Goal: Task Accomplishment & Management: Complete application form

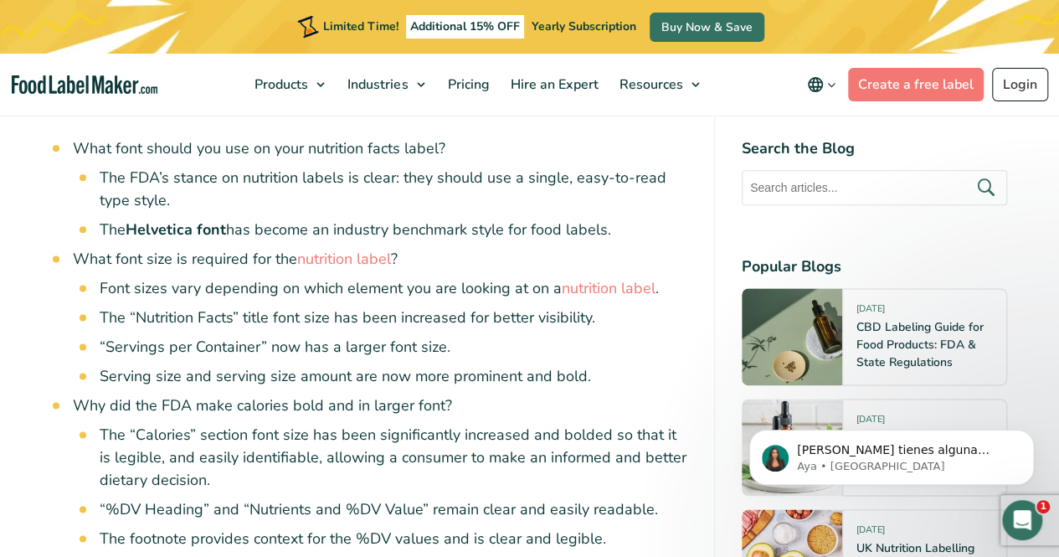
scroll to position [1007, 0]
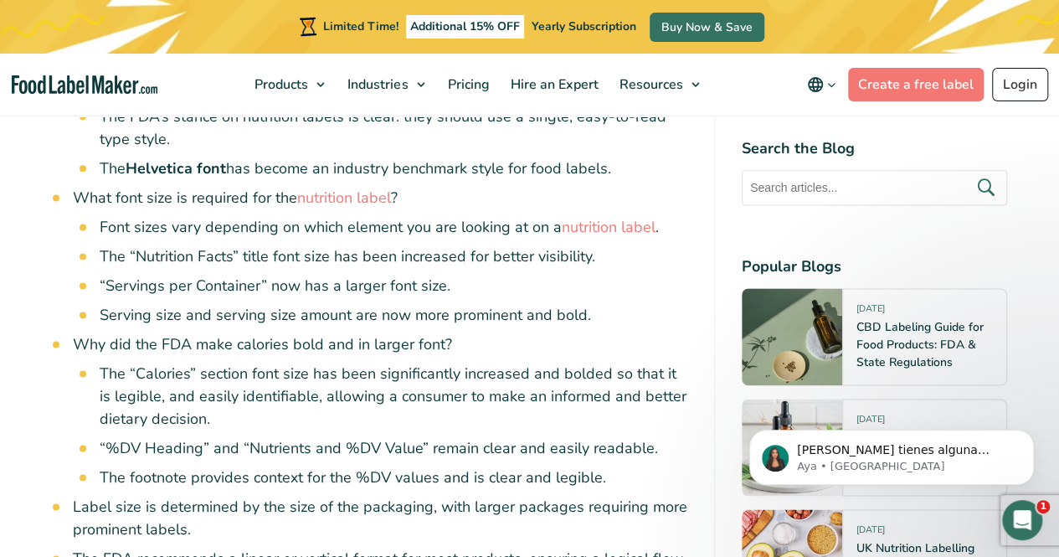
click at [328, 194] on link "nutrition label" at bounding box center [344, 198] width 94 height 20
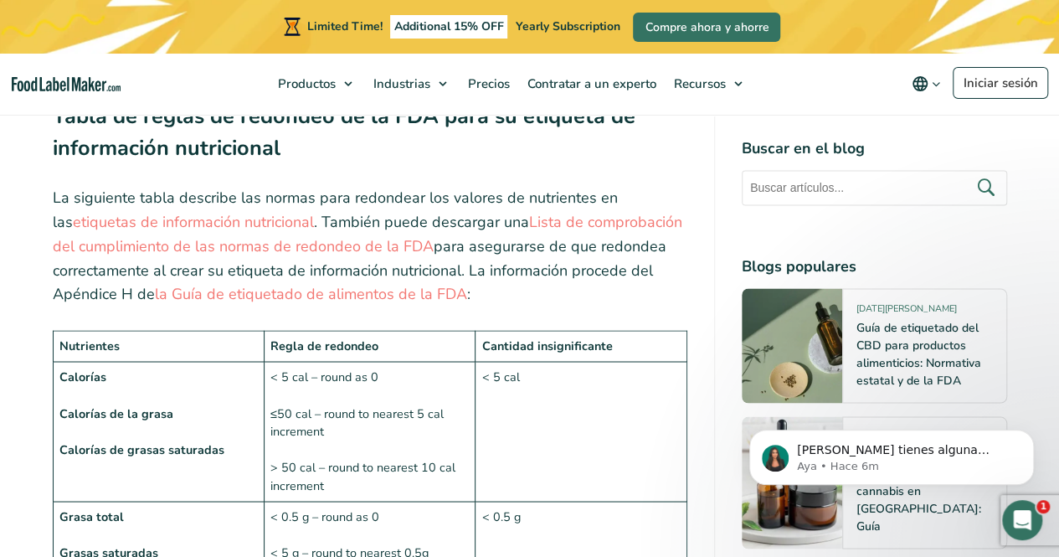
scroll to position [1107, 0]
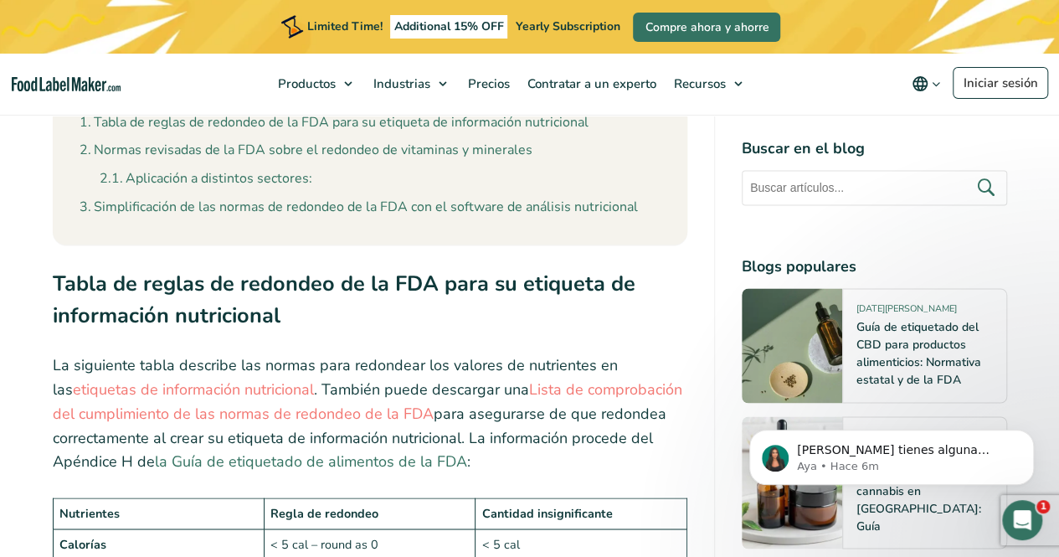
click at [276, 451] on link "la Guía de etiquetado de alimentos de la FDA" at bounding box center [311, 461] width 312 height 20
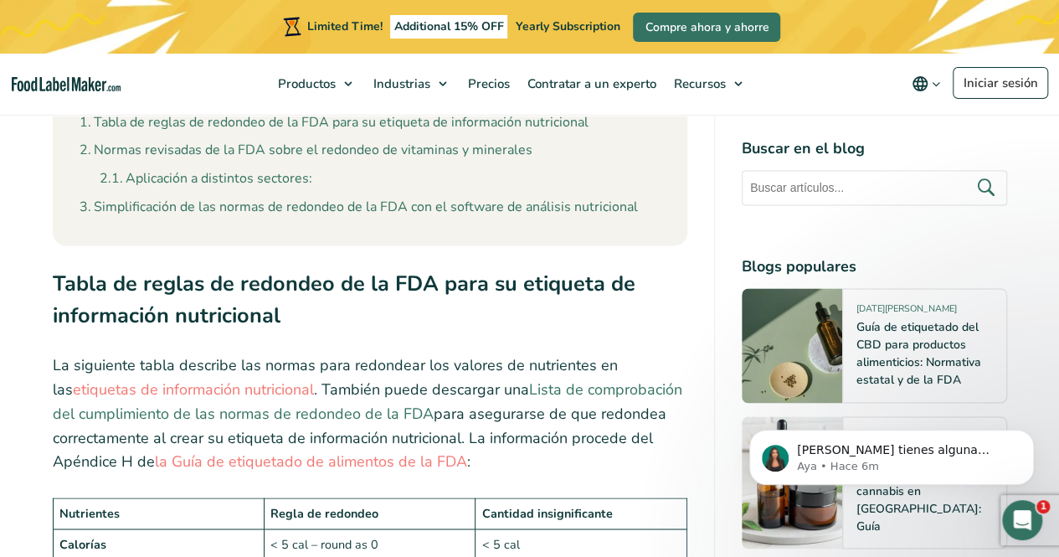
click at [550, 379] on link "Lista de comprobación del cumplimiento de las normas de redondeo de la FDA" at bounding box center [368, 401] width 630 height 44
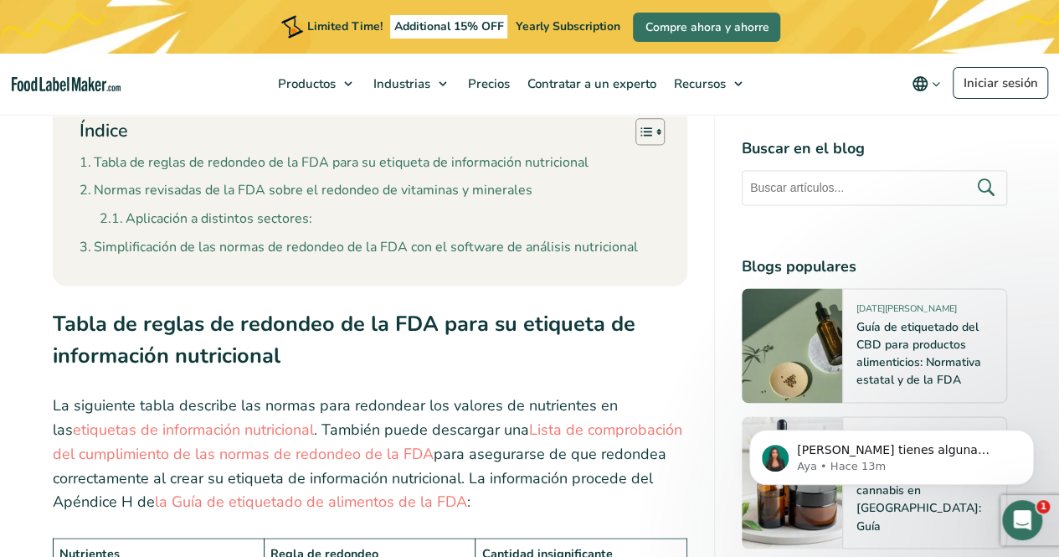
scroll to position [1038, 0]
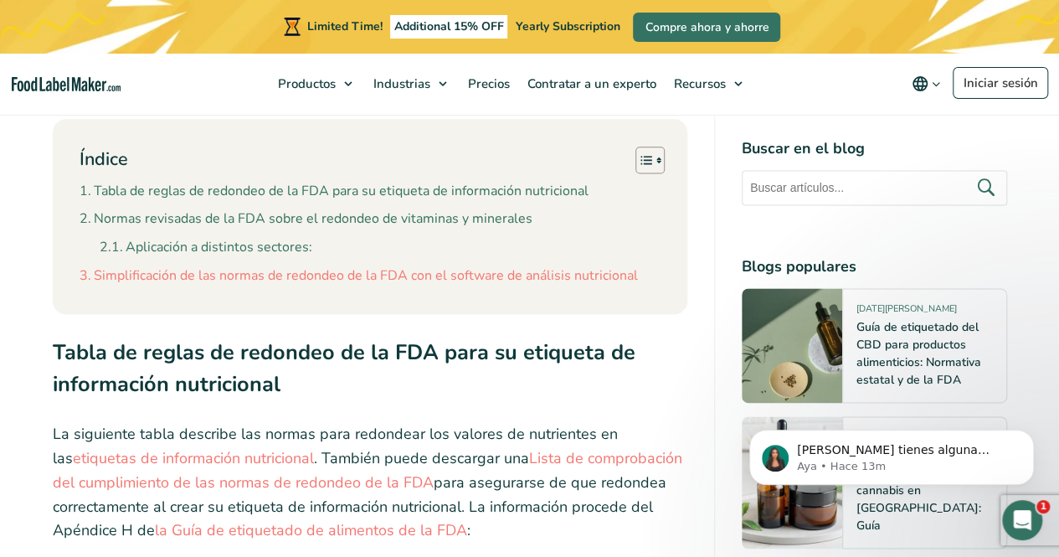
click at [516, 265] on link "Simplificación de las normas de redondeo de la FDA con el software de análisis …" at bounding box center [359, 276] width 558 height 22
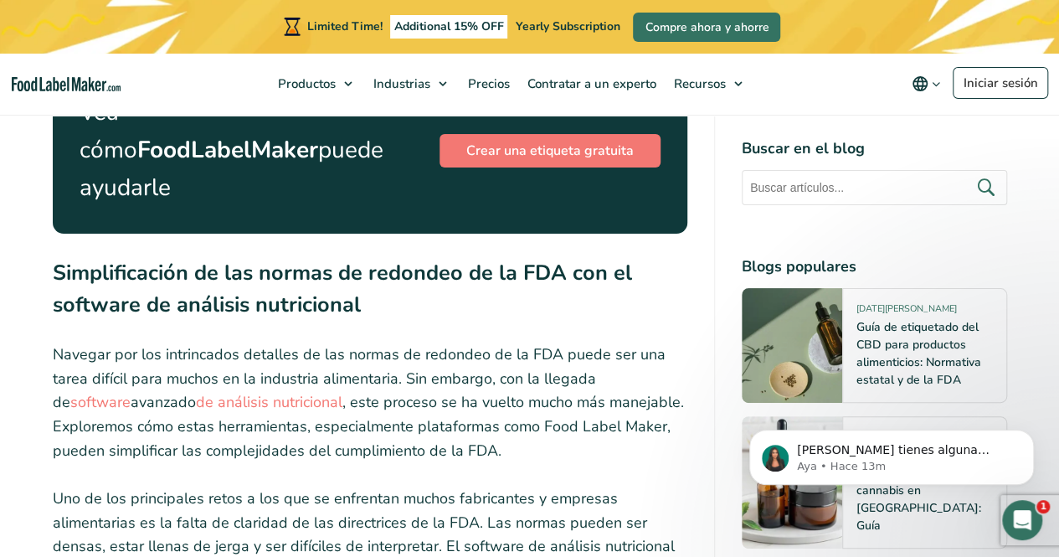
scroll to position [6388, 0]
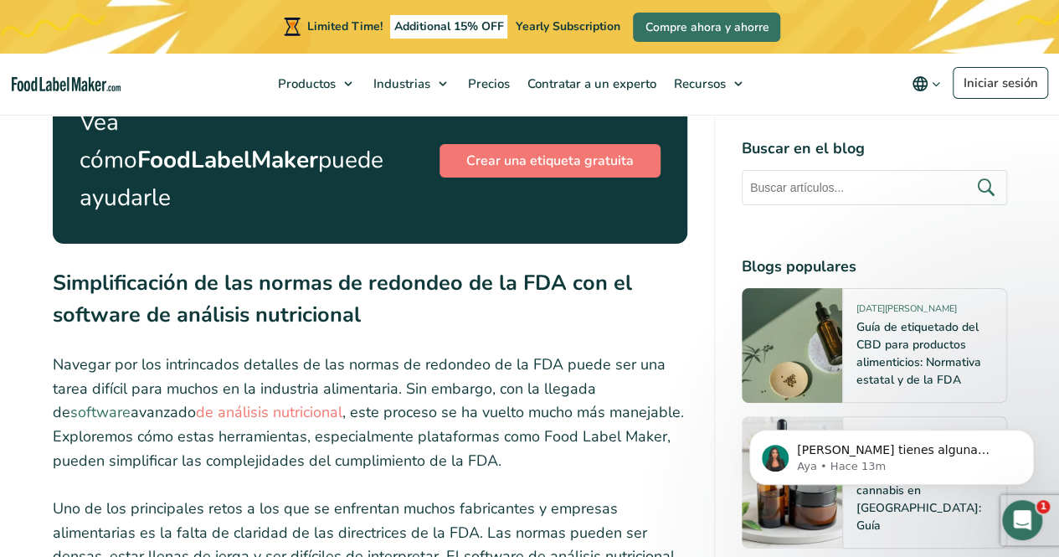
click at [131, 402] on link "software" at bounding box center [100, 412] width 60 height 20
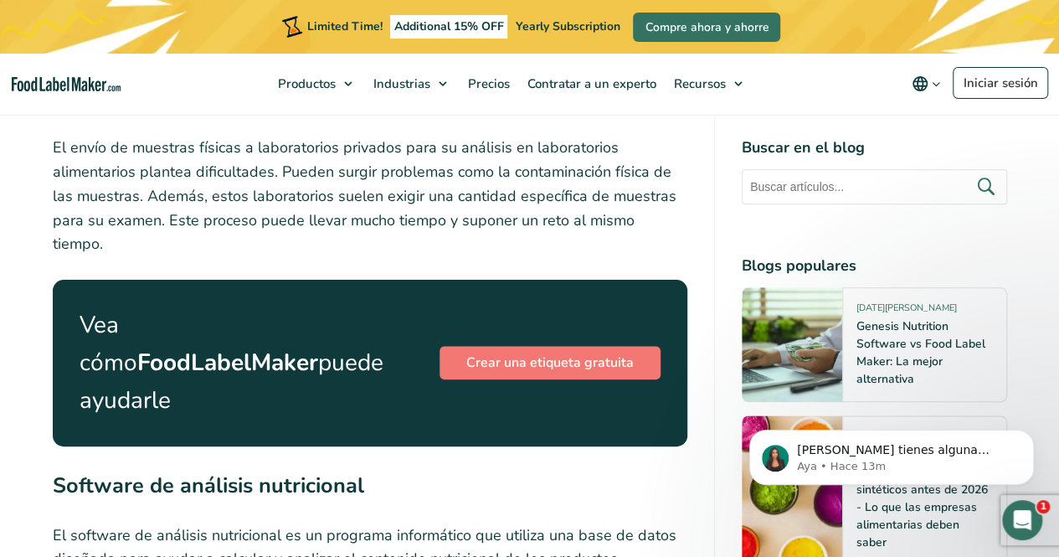
scroll to position [4102, 0]
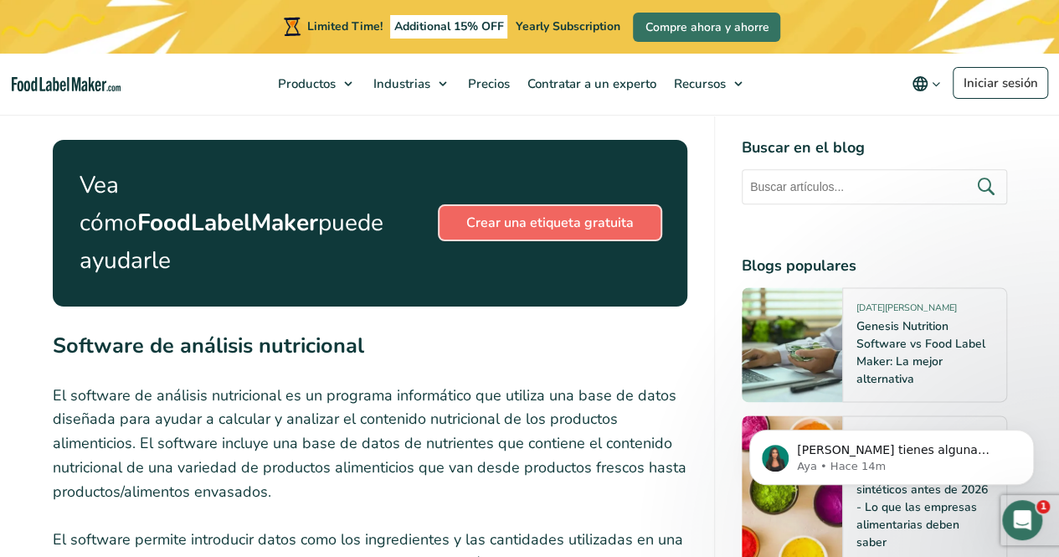
click at [518, 206] on link "Crear una etiqueta gratuita" at bounding box center [550, 222] width 221 height 33
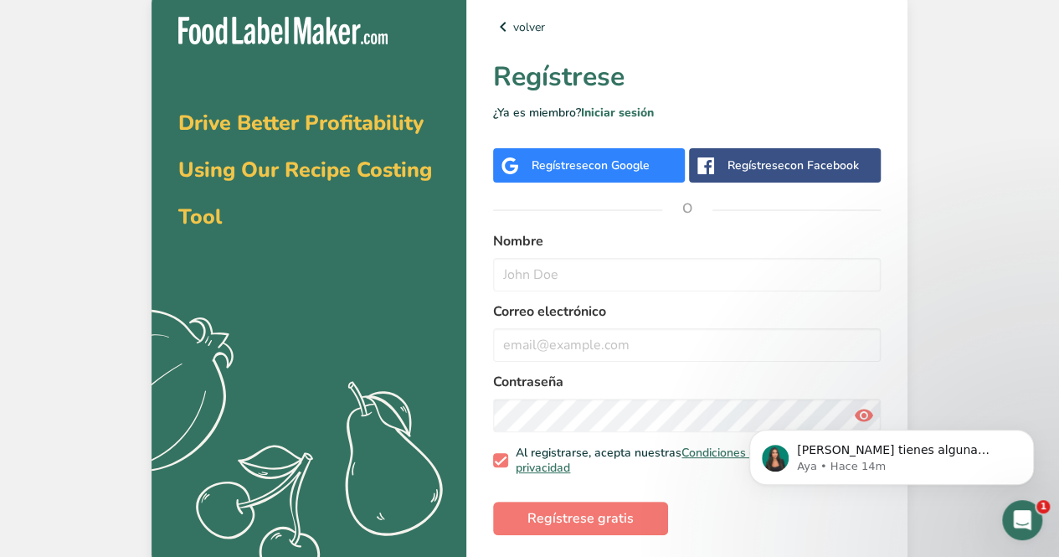
scroll to position [10, 0]
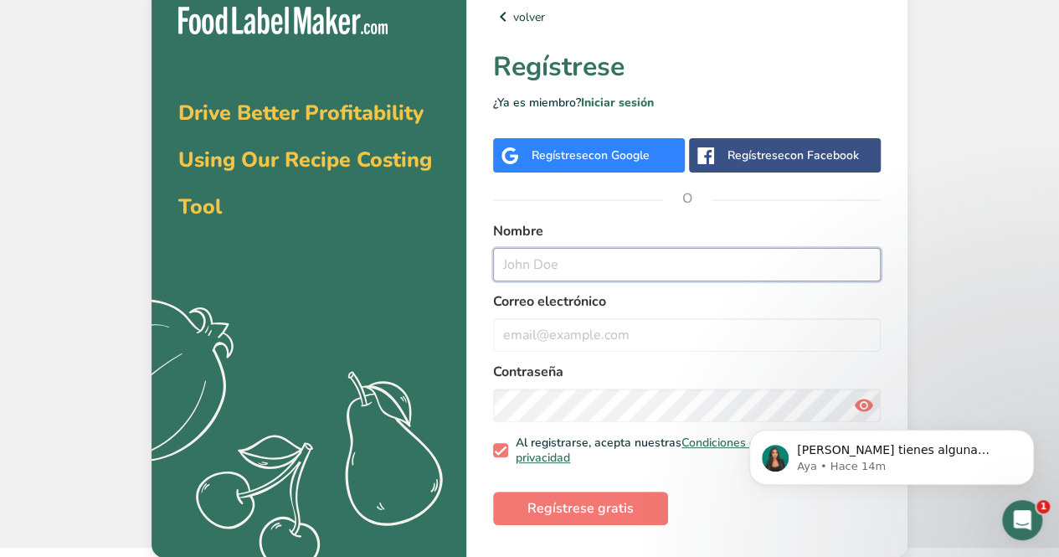
click at [570, 260] on input "text" at bounding box center [687, 264] width 388 height 33
type input "[PERSON_NAME][EMAIL_ADDRESS][DOMAIN_NAME]"
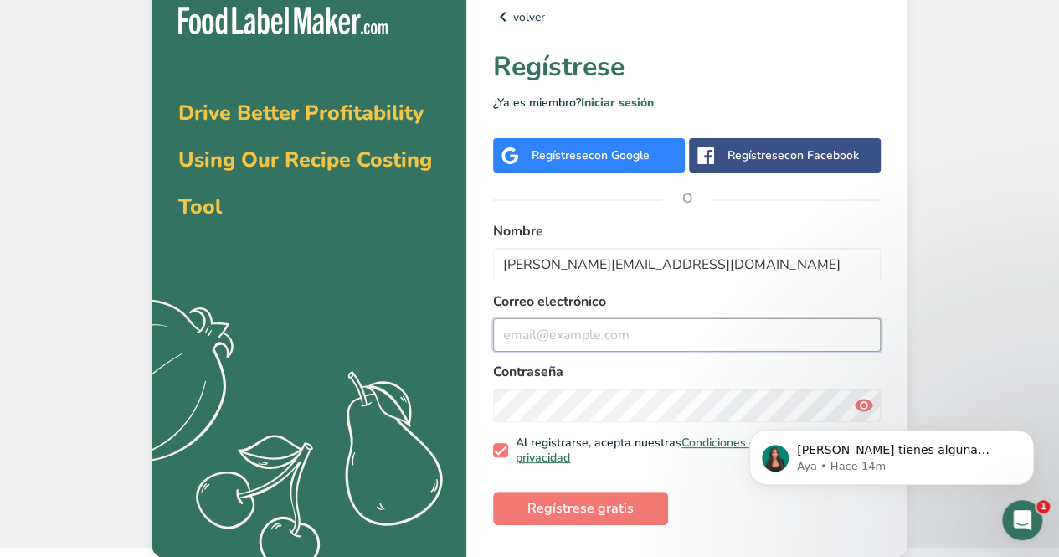
click at [558, 332] on input "email" at bounding box center [687, 334] width 388 height 33
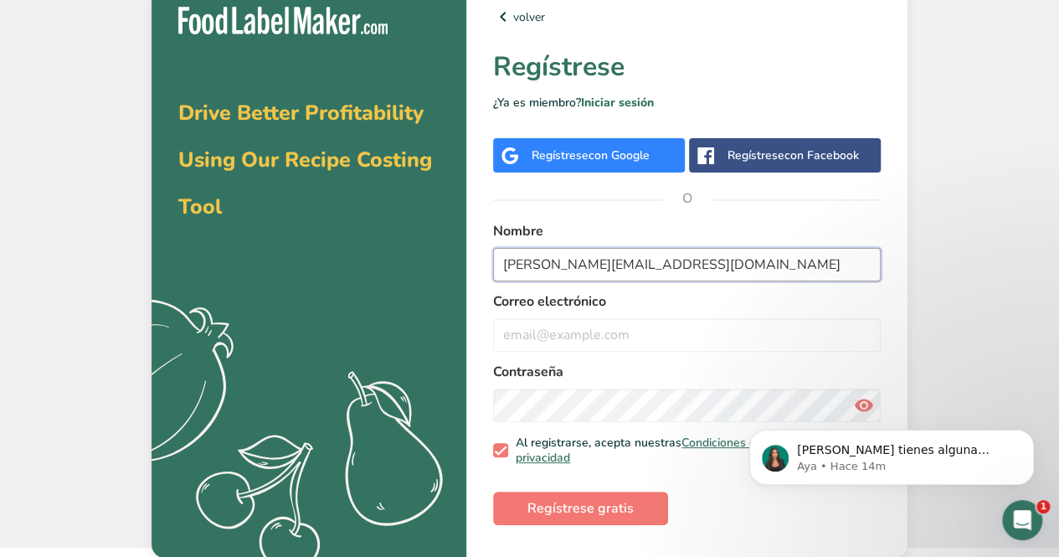
drag, startPoint x: 755, startPoint y: 269, endPoint x: 486, endPoint y: 264, distance: 269.6
click at [486, 264] on div "volver Regístrese ¿Ya es miembro? Iniciar sesión Regístrese con Google Regístre…" at bounding box center [686, 269] width 441 height 578
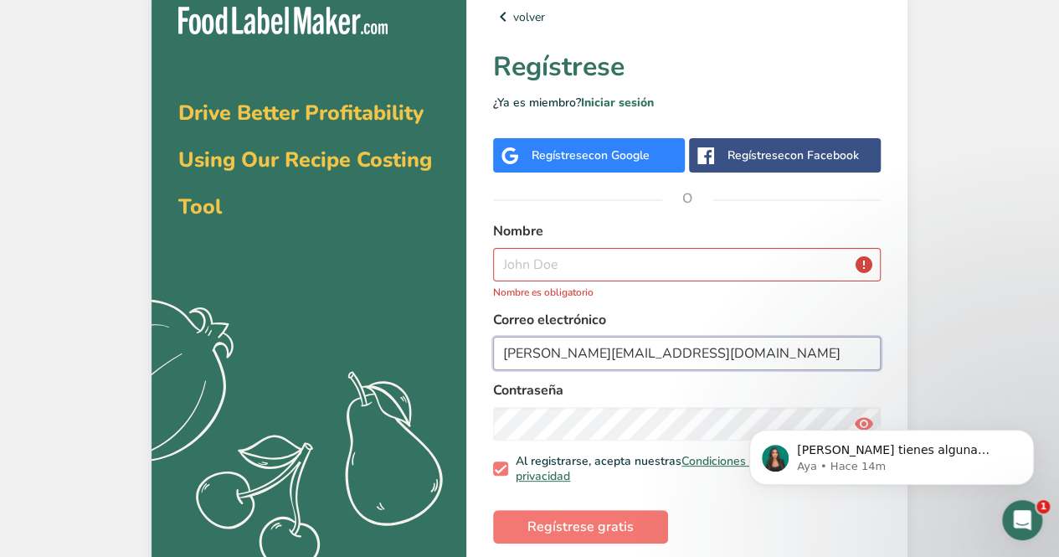
type input "andrea.baeza202@gmail.com"
click at [531, 266] on input "text" at bounding box center [687, 264] width 388 height 33
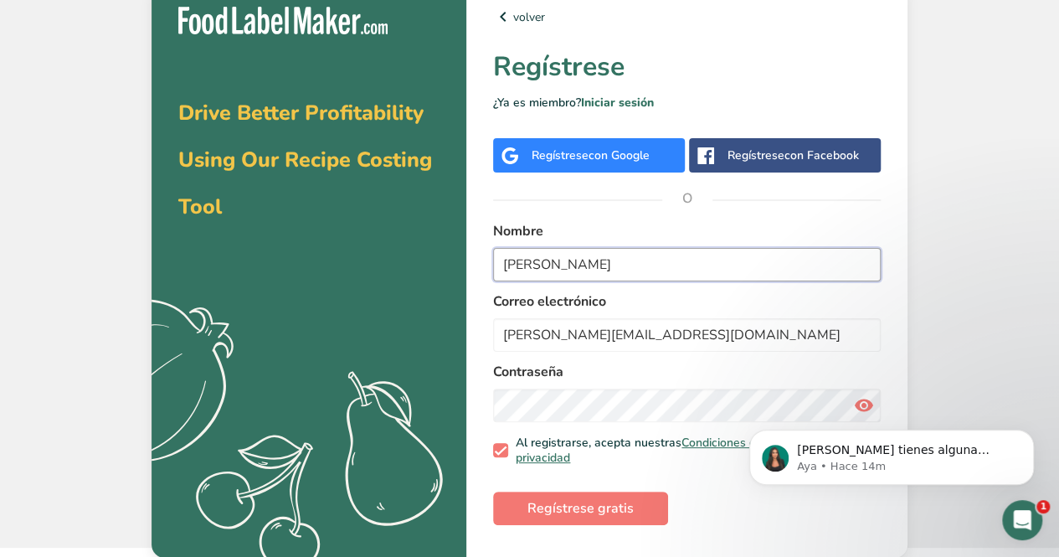
type input "andrea baeza"
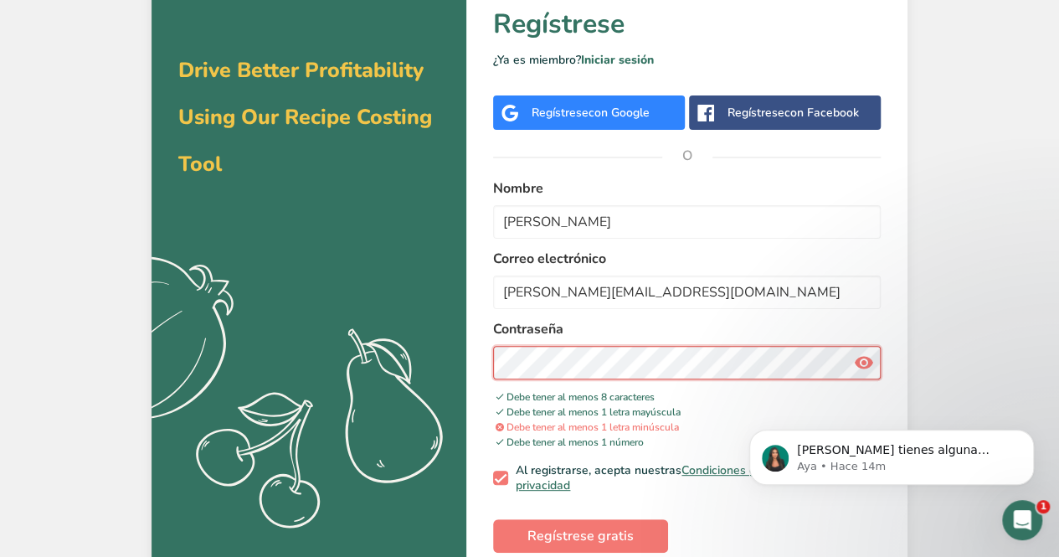
scroll to position [75, 0]
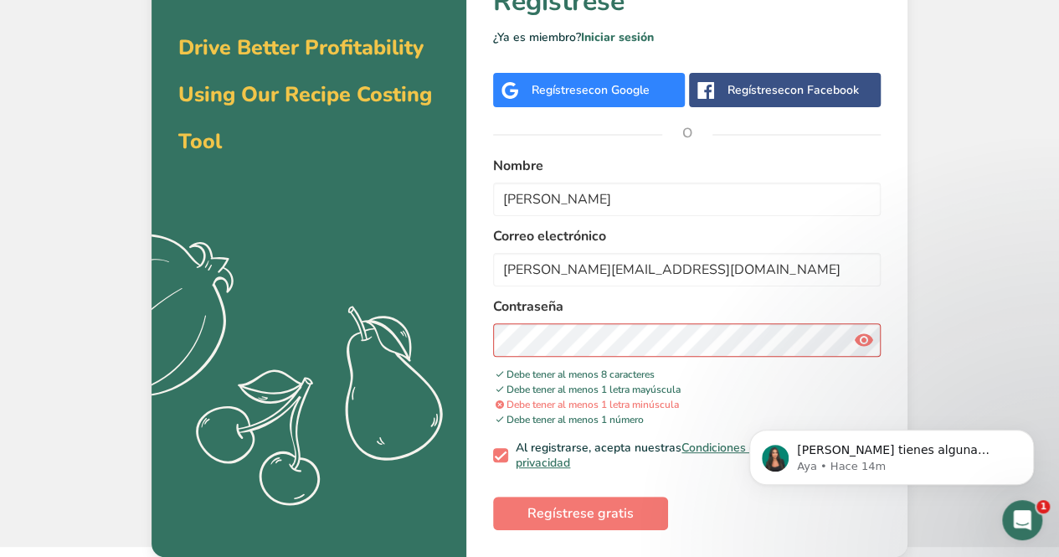
click at [860, 337] on div "Si tienes alguna pregunta no dudes en consultarnos. ¡Estamos aquí para ayudarte…" at bounding box center [892, 379] width 308 height 209
click at [857, 340] on div "Si tienes alguna pregunta no dudes en consultarnos. ¡Estamos aquí para ayudarte…" at bounding box center [892, 379] width 308 height 209
click at [595, 510] on span "Regístrese gratis" at bounding box center [580, 513] width 106 height 20
click at [474, 343] on div "volver Regístrese ¿Ya es miembro? Iniciar sesión Regístrese con Google Regístre…" at bounding box center [686, 236] width 441 height 642
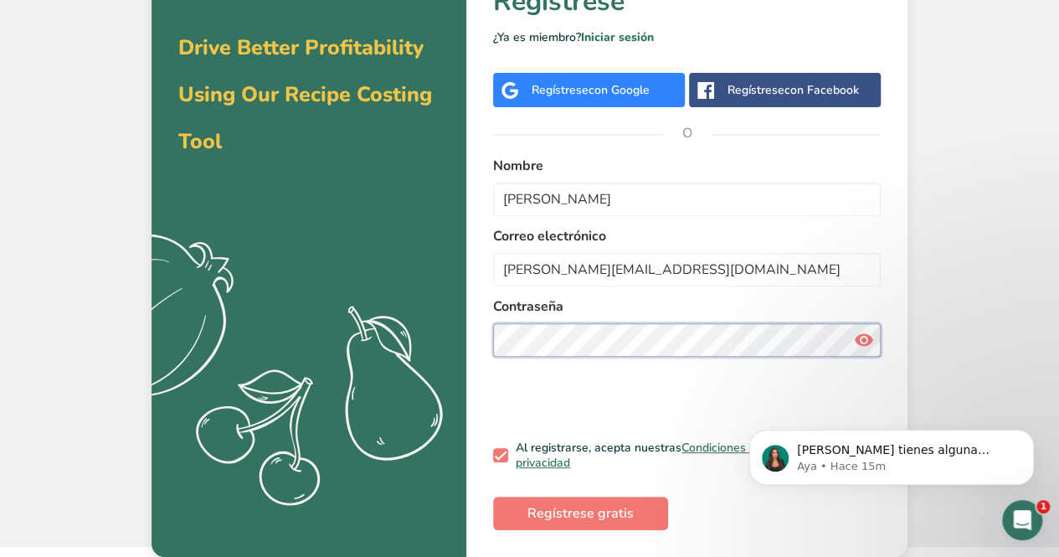
scroll to position [10, 0]
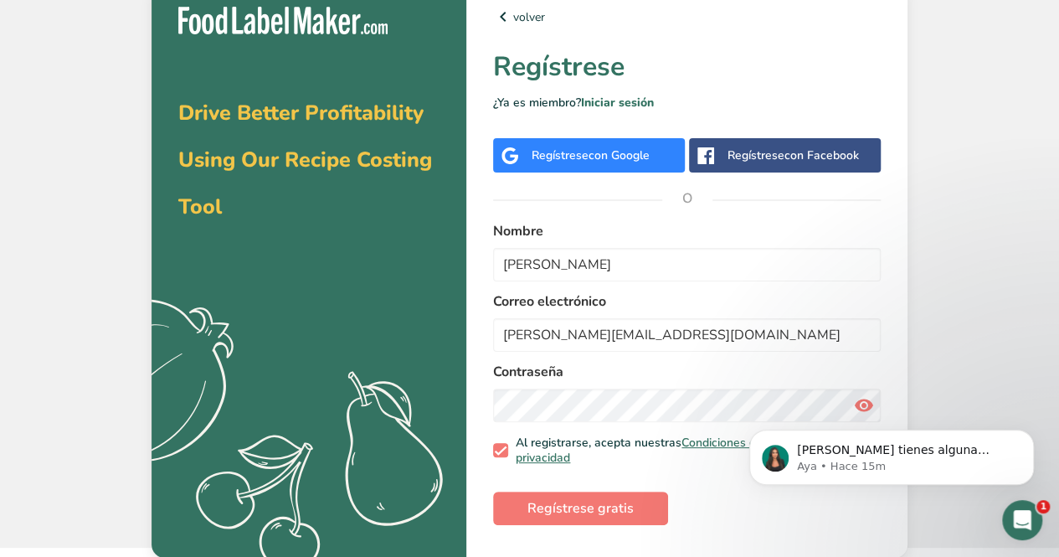
click at [853, 404] on body "Si tienes alguna pregunta no dudes en consultarnos. ¡Estamos aquí para ayudarte…" at bounding box center [892, 453] width 322 height 104
click at [852, 404] on body "Si tienes alguna pregunta no dudes en consultarnos. ¡Estamos aquí para ayudarte…" at bounding box center [892, 453] width 322 height 104
click at [594, 511] on span "Regístrese gratis" at bounding box center [580, 508] width 106 height 20
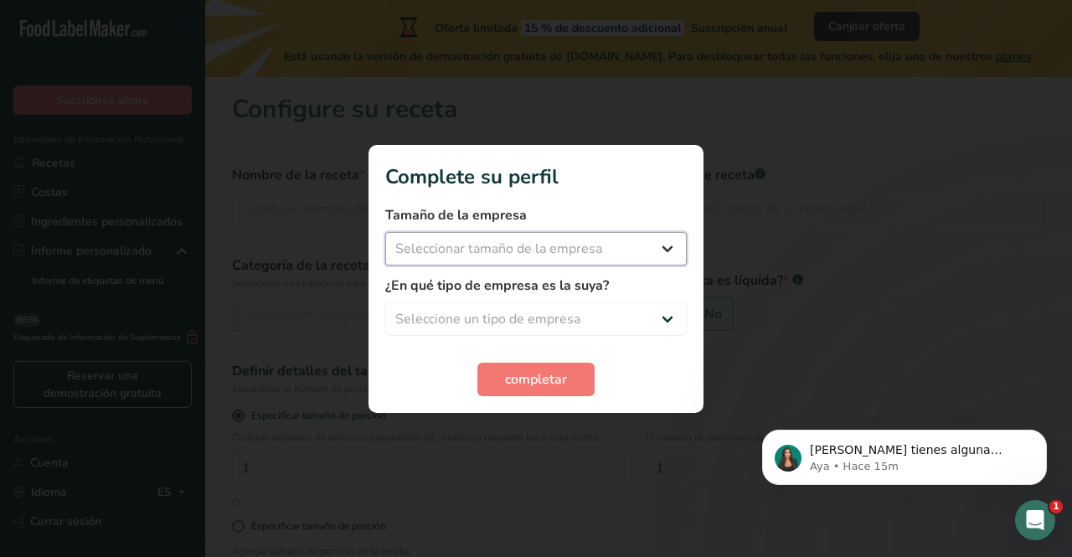
click at [631, 239] on select "Seleccionar tamaño de la empresa Menos de 10 empleados De 10 a 50 empleados De …" at bounding box center [535, 248] width 301 height 33
select select "4"
click at [385, 232] on select "Seleccionar tamaño de la empresa Menos de 10 empleados De 10 a 50 empleados De …" at bounding box center [535, 248] width 301 height 33
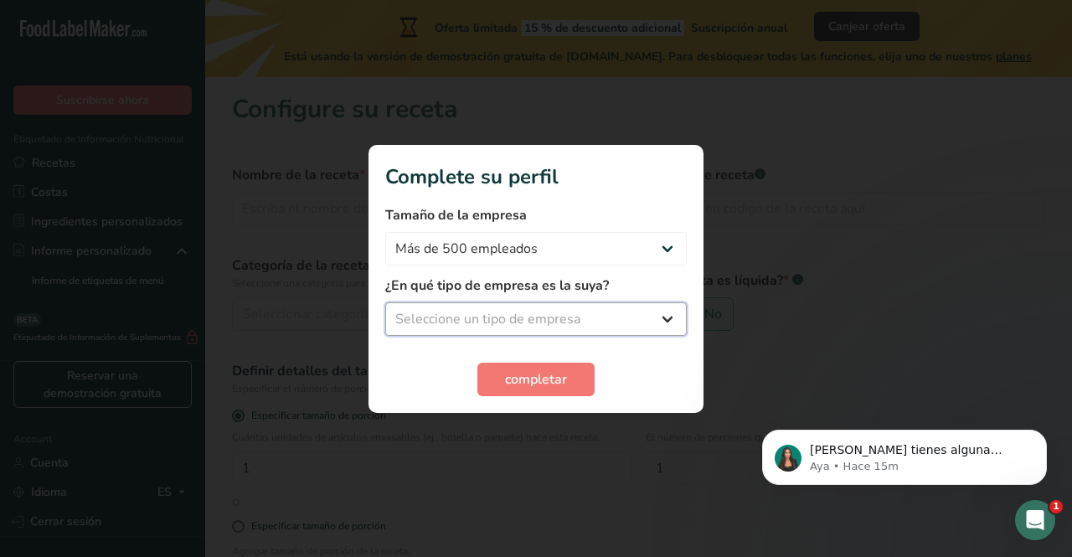
click at [531, 312] on select "Seleccione un tipo de empresa Fabricante de alimentos envasados Restaurante y c…" at bounding box center [535, 318] width 301 height 33
select select "1"
click at [385, 302] on select "Seleccione un tipo de empresa Fabricante de alimentos envasados Restaurante y c…" at bounding box center [535, 318] width 301 height 33
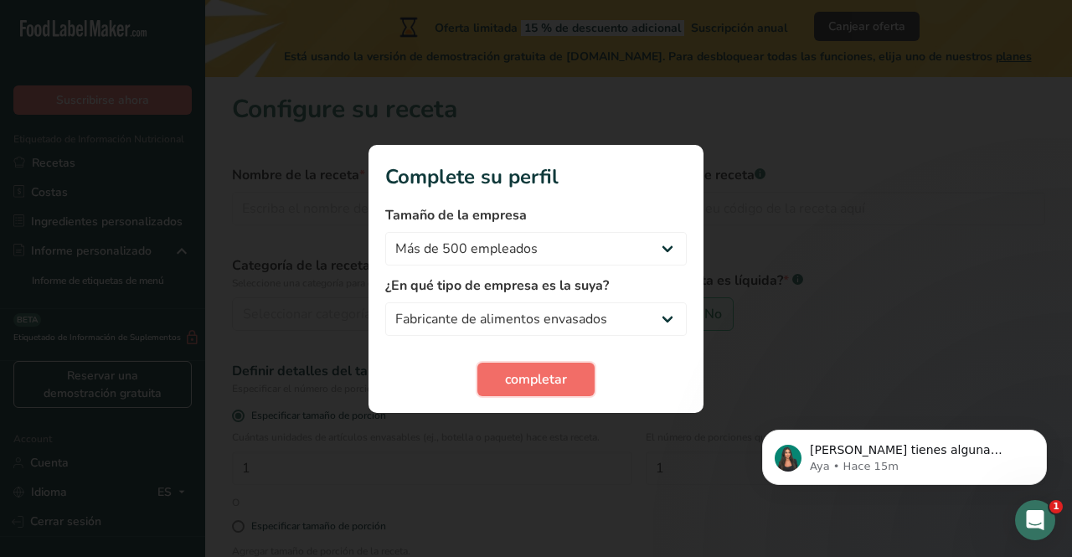
click at [538, 387] on span "completar" at bounding box center [536, 379] width 62 height 20
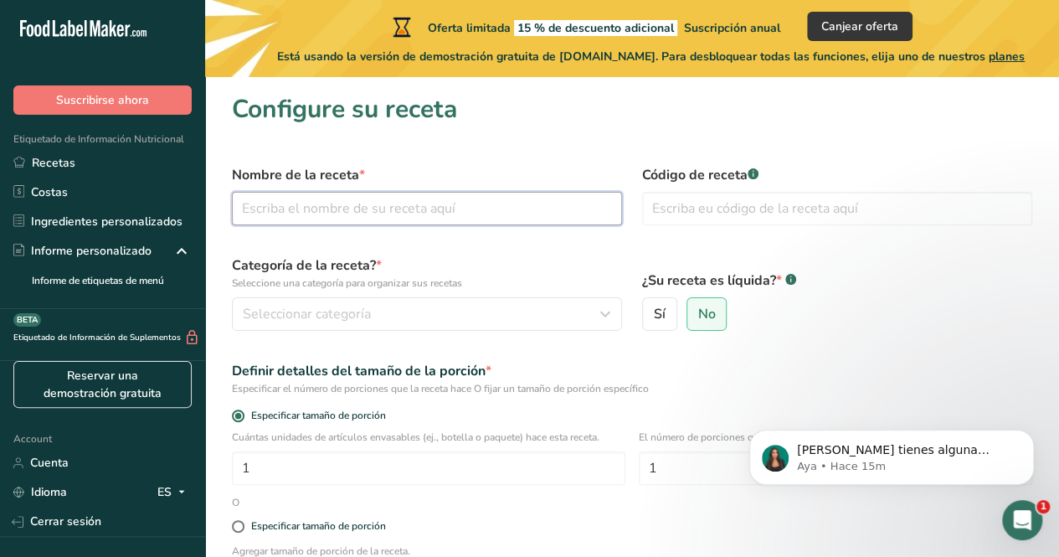
click at [312, 203] on input "text" at bounding box center [427, 208] width 390 height 33
type input "ciruela en almíbar"
click at [723, 229] on div "Código de receta .a-a{fill:#347362;}.b-a{fill:#fff;}" at bounding box center [837, 195] width 410 height 80
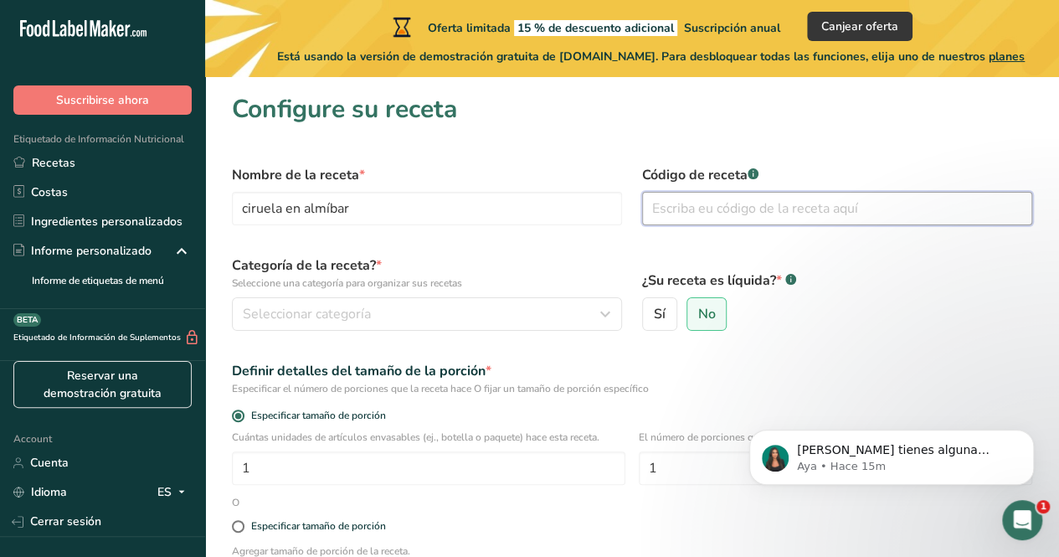
click at [738, 208] on input "text" at bounding box center [837, 208] width 390 height 33
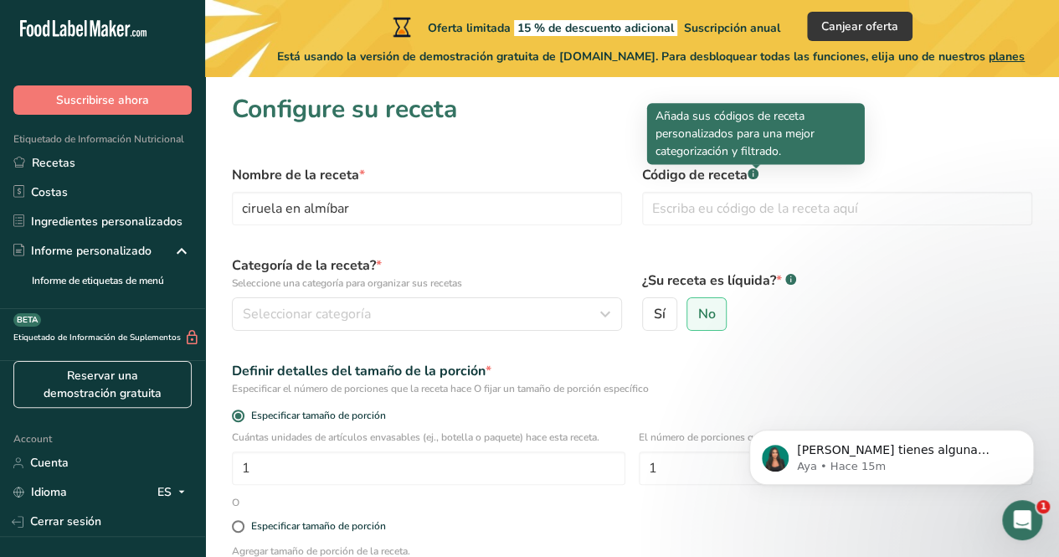
click at [757, 172] on div at bounding box center [756, 168] width 8 height 8
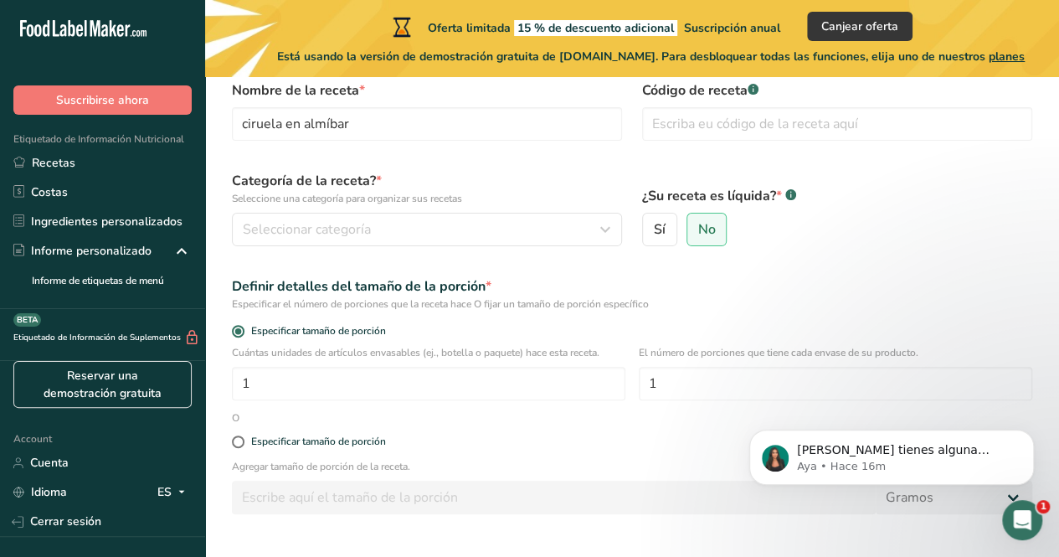
scroll to position [86, 0]
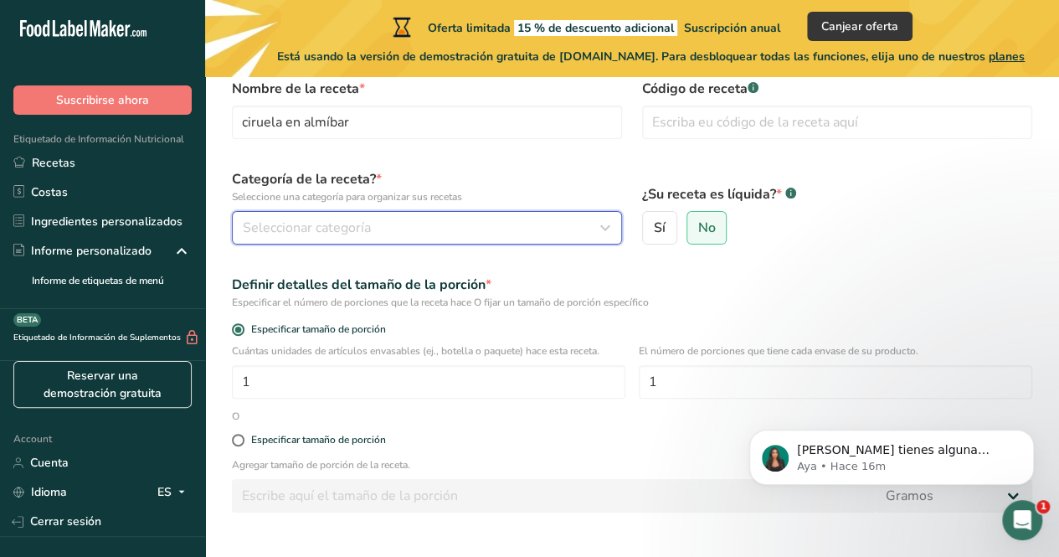
click at [514, 222] on div "Seleccionar categoría" at bounding box center [422, 228] width 358 height 20
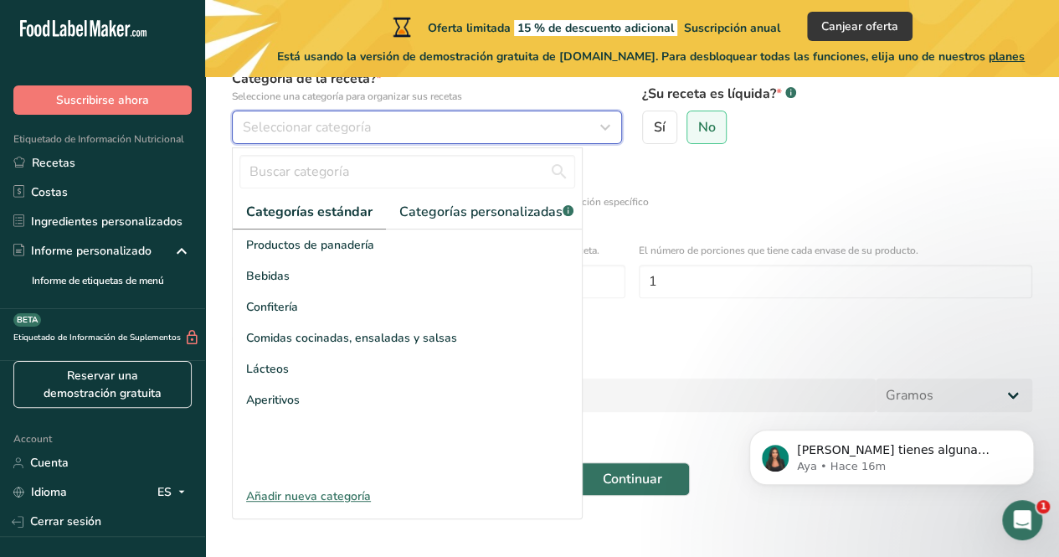
scroll to position [206, 0]
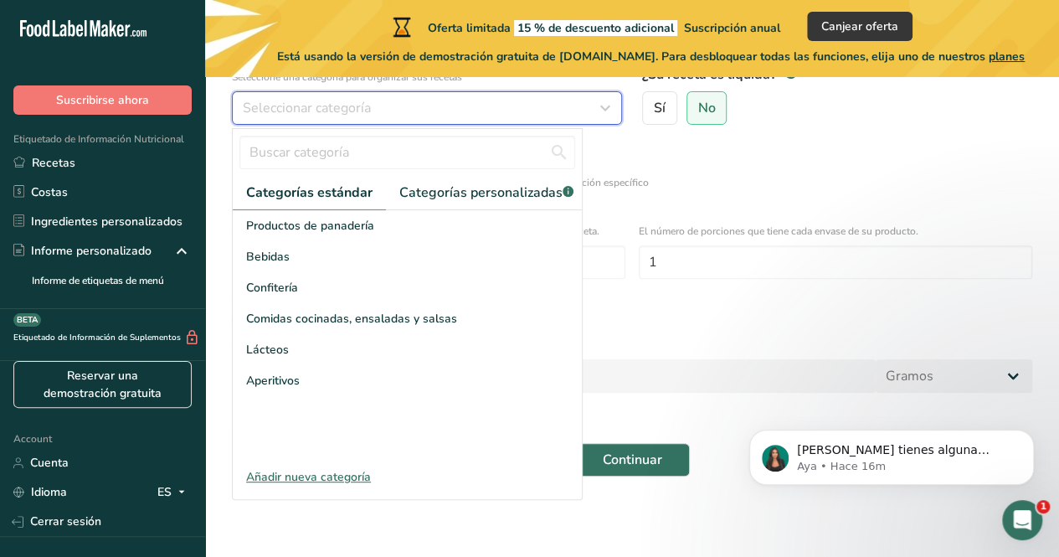
drag, startPoint x: 1066, startPoint y: 311, endPoint x: 64, endPoint y: 2, distance: 1048.7
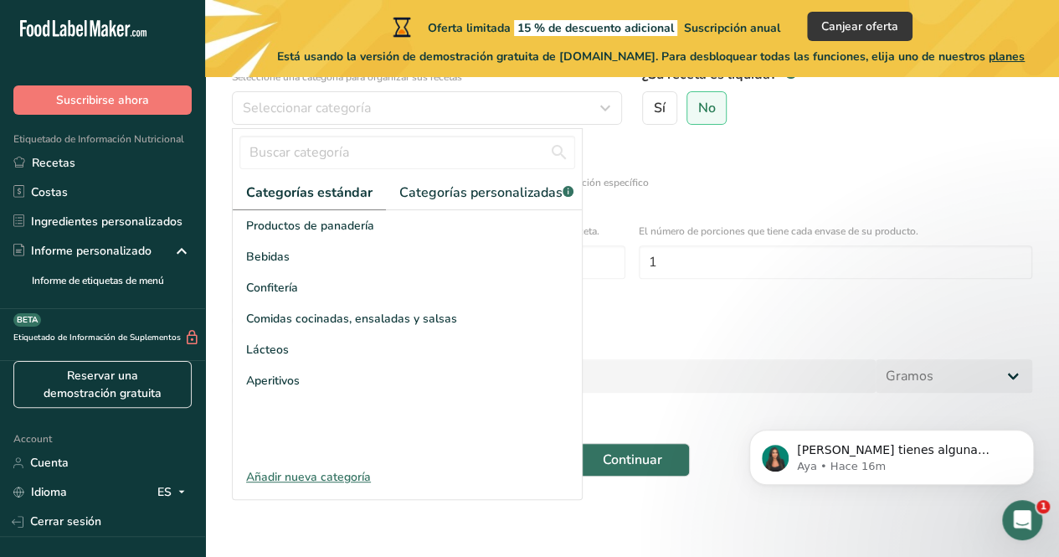
click at [291, 481] on div "Añadir nueva categoría" at bounding box center [407, 477] width 349 height 18
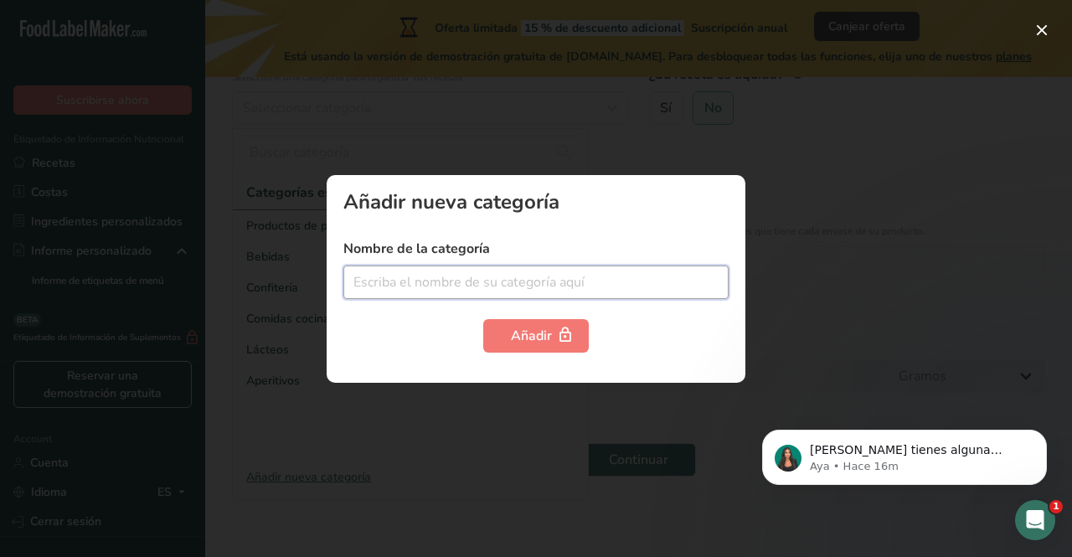
click at [427, 287] on input "text" at bounding box center [535, 281] width 385 height 33
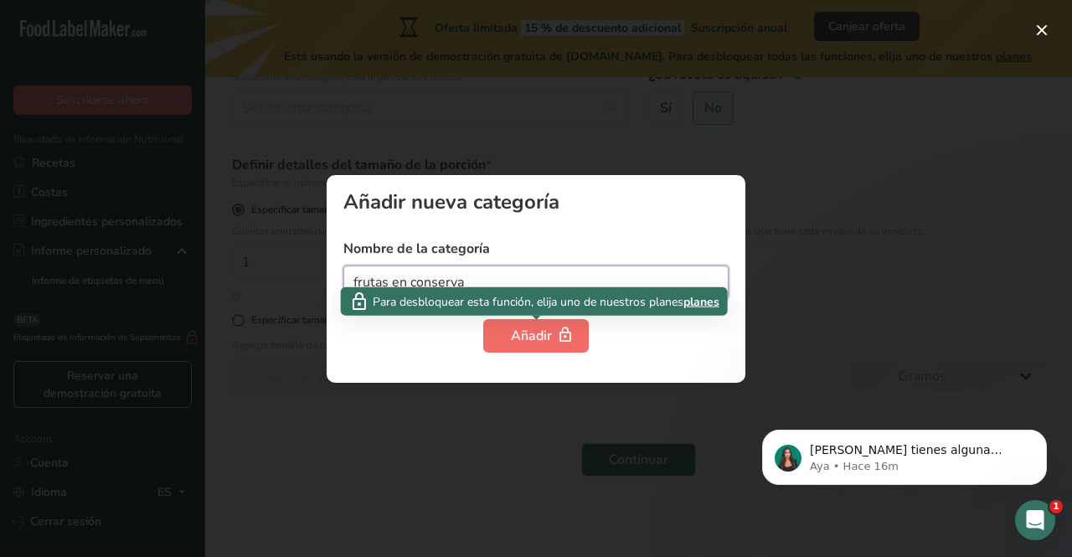
type input "frutas en conserva"
click at [515, 321] on button "Añadir" at bounding box center [535, 335] width 105 height 33
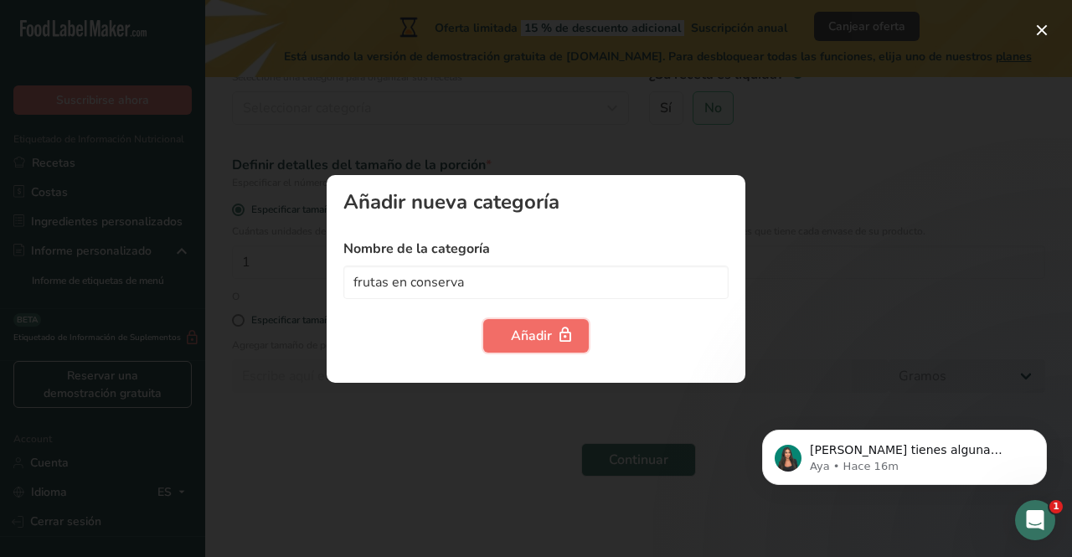
click at [521, 341] on div "Añadir" at bounding box center [536, 336] width 50 height 20
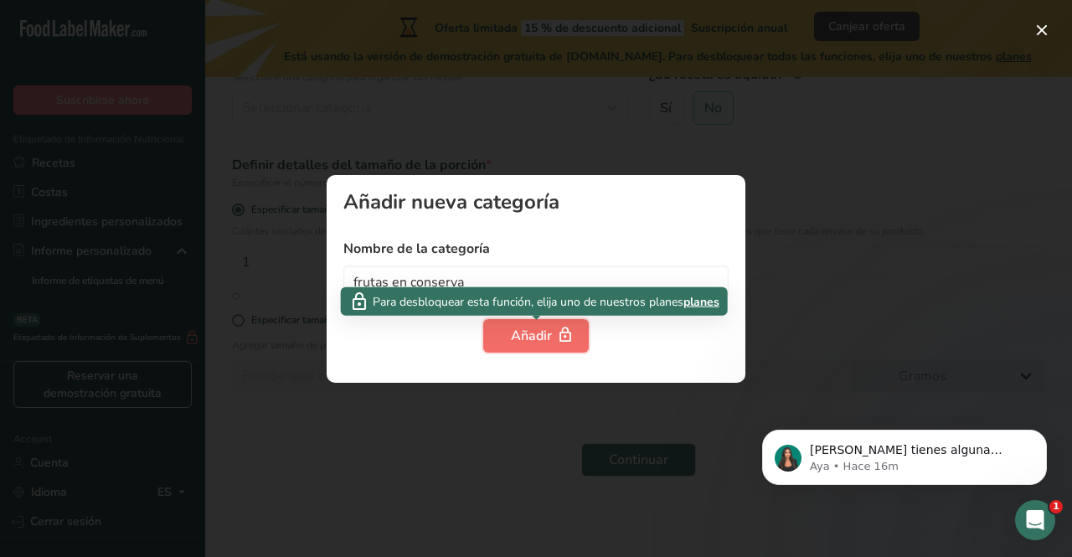
click at [518, 341] on div "Añadir" at bounding box center [536, 336] width 50 height 20
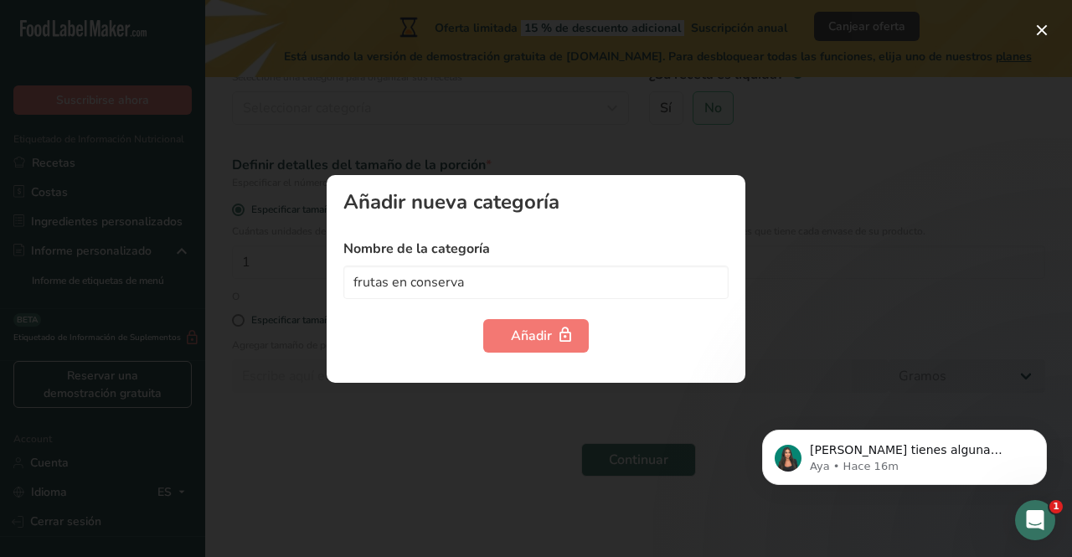
click at [367, 408] on div at bounding box center [536, 278] width 1072 height 557
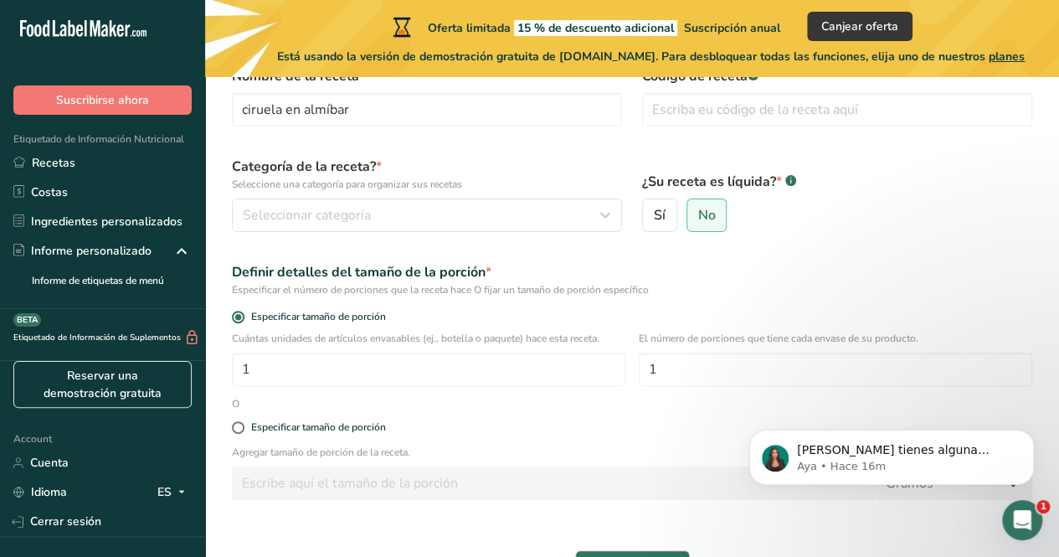
scroll to position [95, 0]
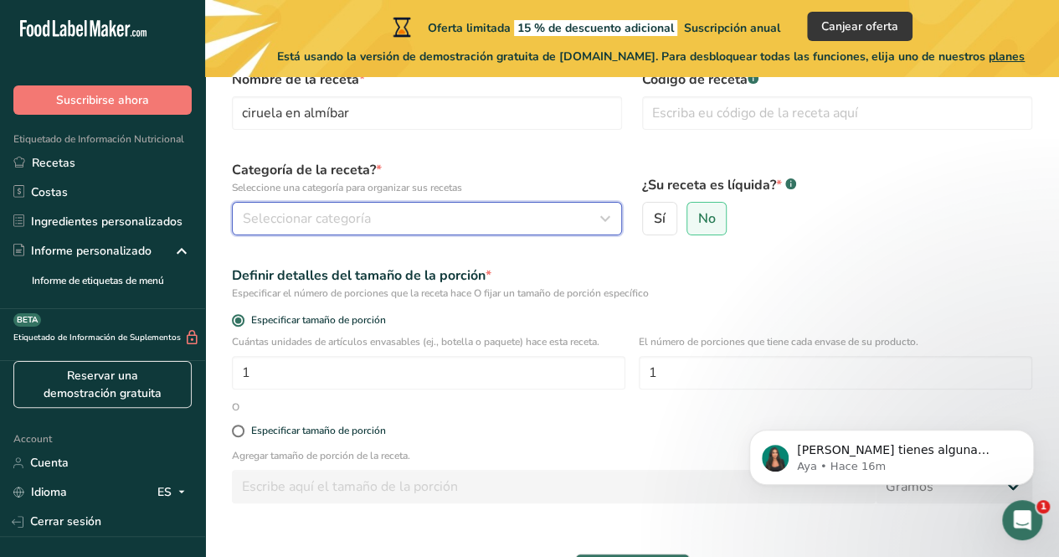
click at [595, 220] on icon "button" at bounding box center [605, 218] width 20 height 30
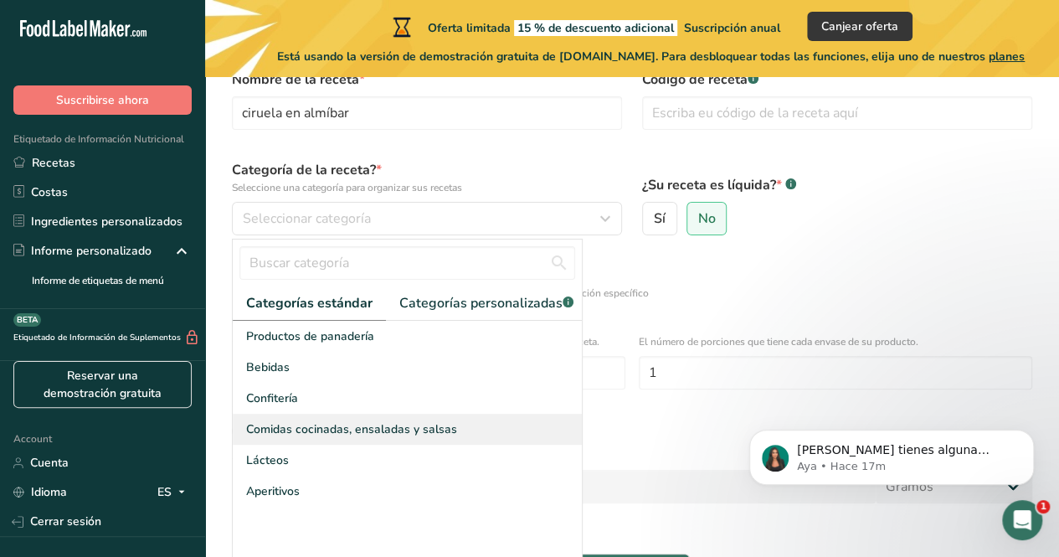
click at [440, 438] on span "Comidas cocinadas, ensaladas y salsas" at bounding box center [351, 429] width 211 height 18
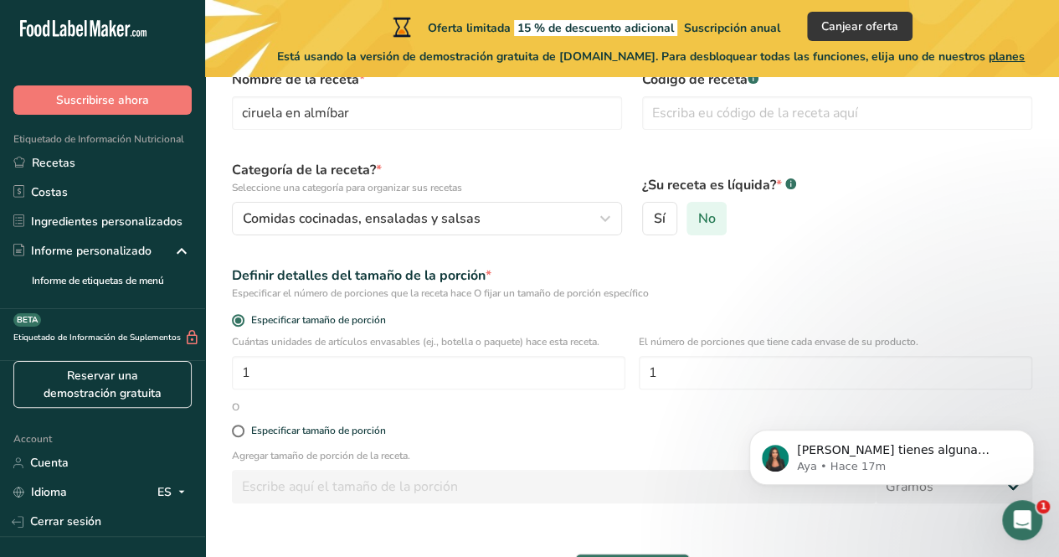
click at [717, 227] on label "No" at bounding box center [707, 218] width 41 height 33
click at [698, 224] on input "No" at bounding box center [692, 219] width 11 height 11
click at [370, 374] on input "1" at bounding box center [429, 372] width 394 height 33
drag, startPoint x: 370, startPoint y: 374, endPoint x: 225, endPoint y: 358, distance: 145.7
click at [225, 358] on div "Cuántas unidades de artículos envasables (ej., botella o paquete) hace esta rec…" at bounding box center [632, 366] width 821 height 65
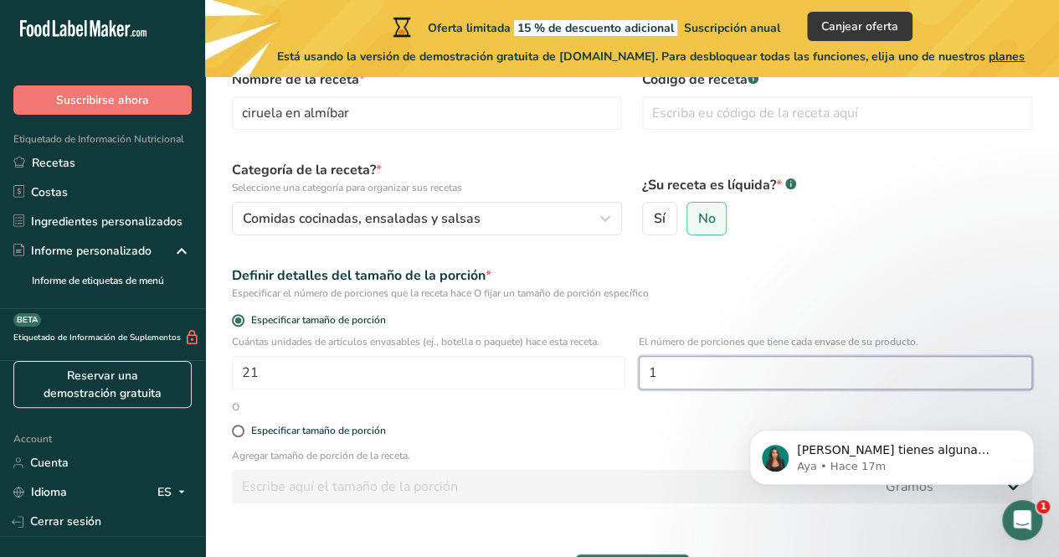
click at [685, 380] on input "1" at bounding box center [836, 372] width 394 height 33
drag, startPoint x: 297, startPoint y: 371, endPoint x: 194, endPoint y: 374, distance: 103.0
click at [194, 374] on div ".a-20{fill:#fff;} Suscribirse ahora Etiquetado de Información Nutricional Recet…" at bounding box center [529, 296] width 1059 height 783
type input "1"
click at [697, 387] on input "1" at bounding box center [836, 372] width 394 height 33
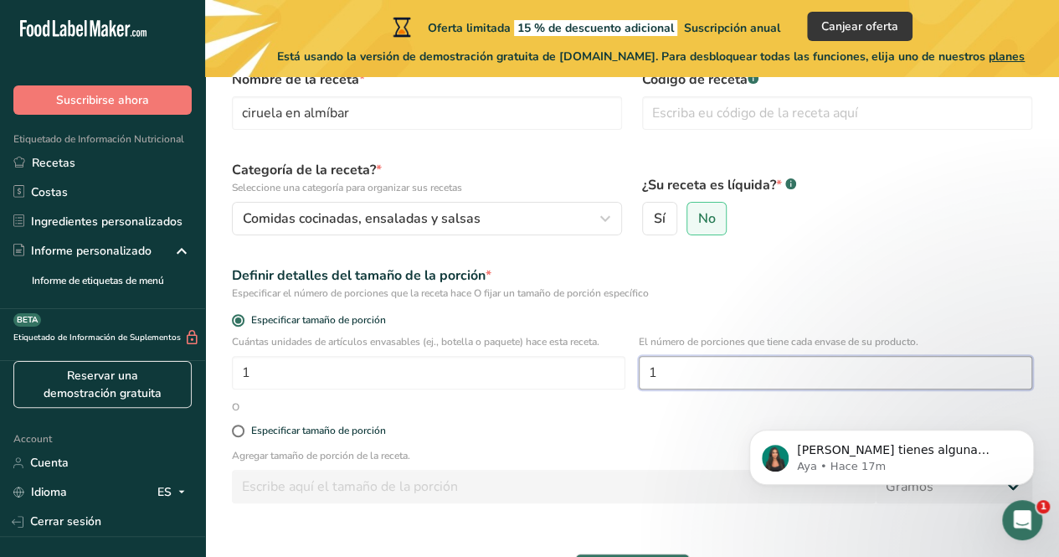
drag, startPoint x: 677, startPoint y: 373, endPoint x: 633, endPoint y: 379, distance: 44.8
click at [633, 379] on div "Cuántas unidades de artículos envasables (ej., botella o paquete) hace esta rec…" at bounding box center [632, 366] width 821 height 65
type input "21"
click at [573, 432] on label "Especificar tamaño de porción" at bounding box center [632, 430] width 800 height 13
click at [243, 432] on input "Especificar tamaño de porción" at bounding box center [237, 430] width 11 height 11
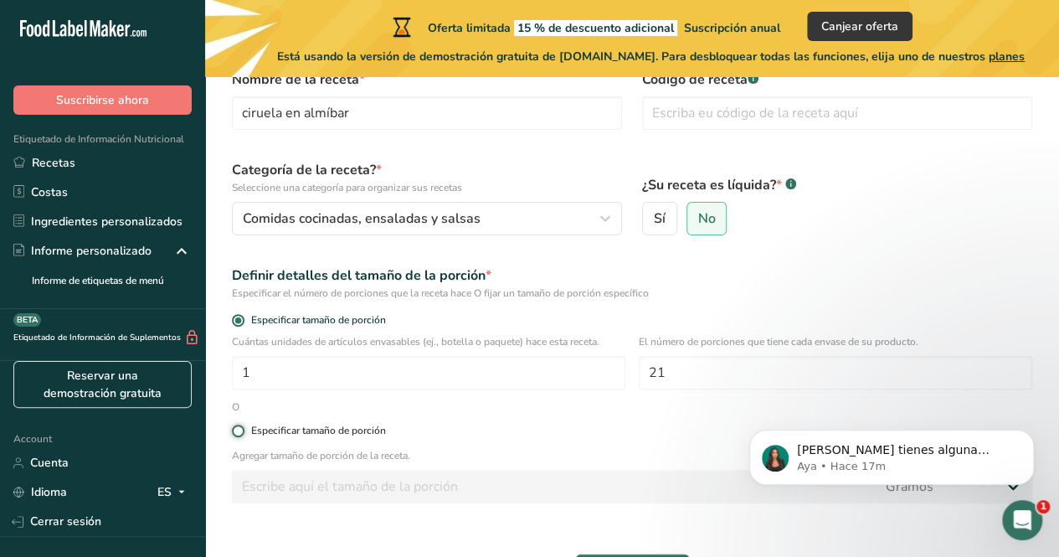
radio input "true"
radio input "false"
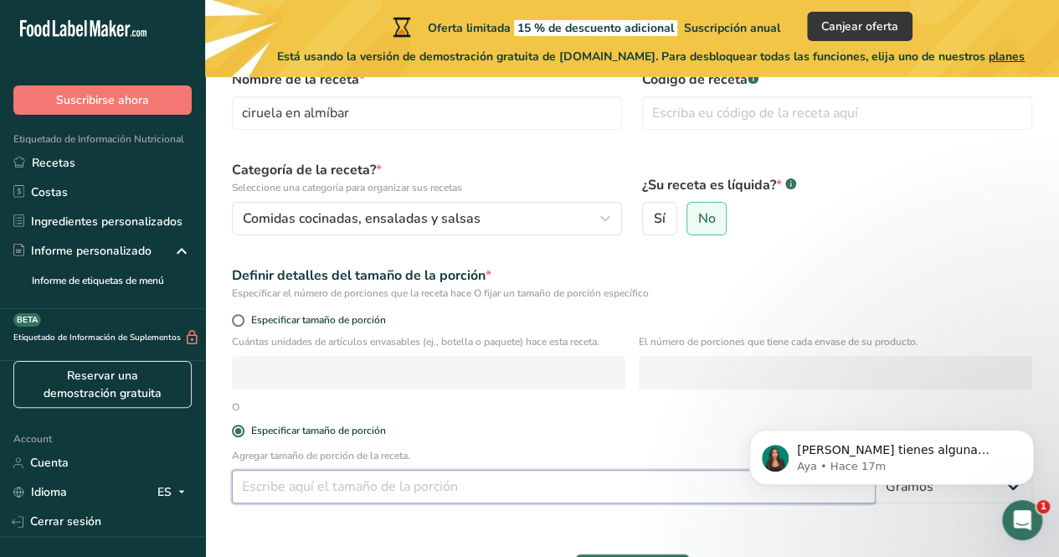
click at [419, 471] on input "number" at bounding box center [554, 486] width 644 height 33
type input "140"
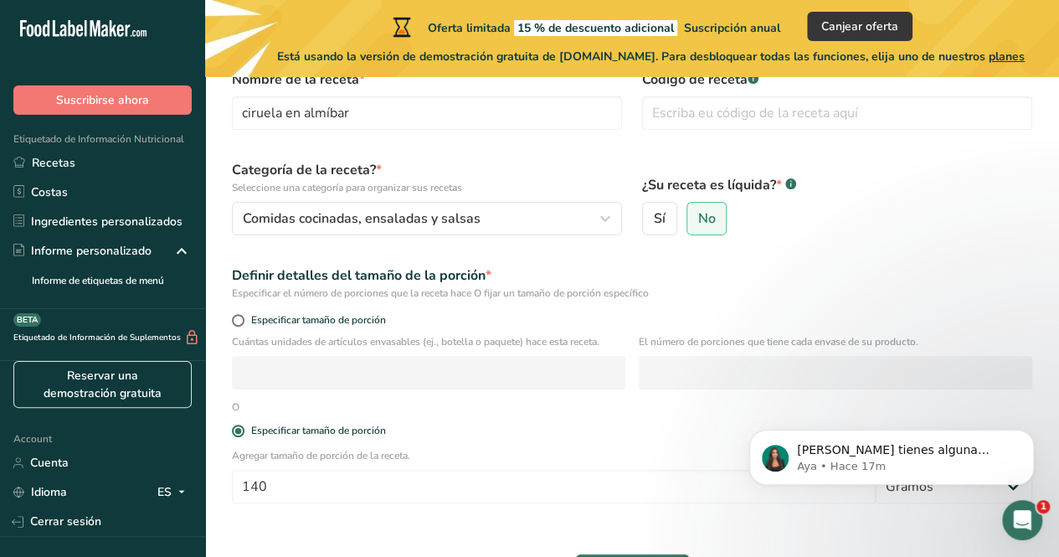
click at [675, 407] on form "Nombre de la receta * ciruela en almíbar Código de receta .a-a{fill:#347362;}.b…" at bounding box center [632, 328] width 821 height 538
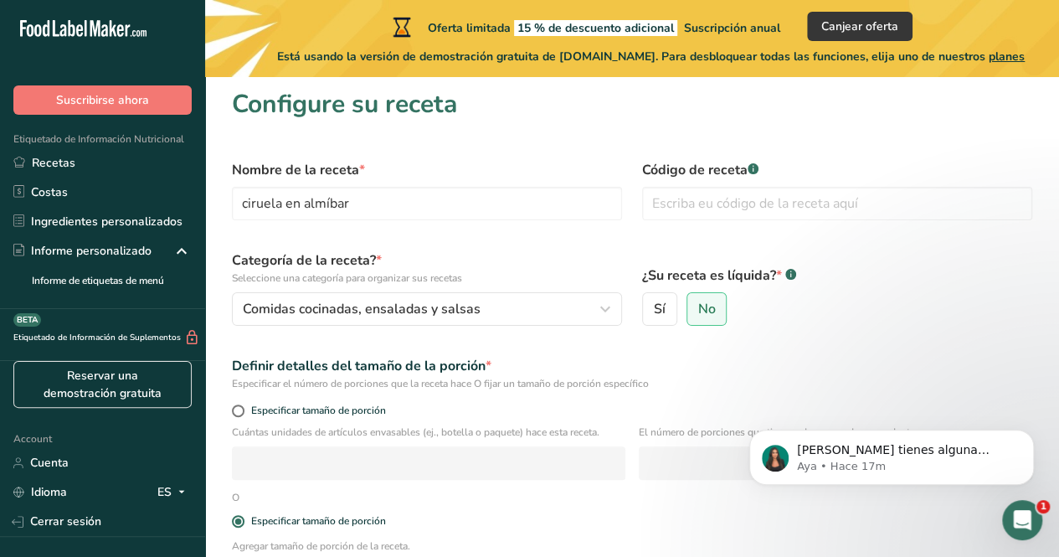
scroll to position [3, 0]
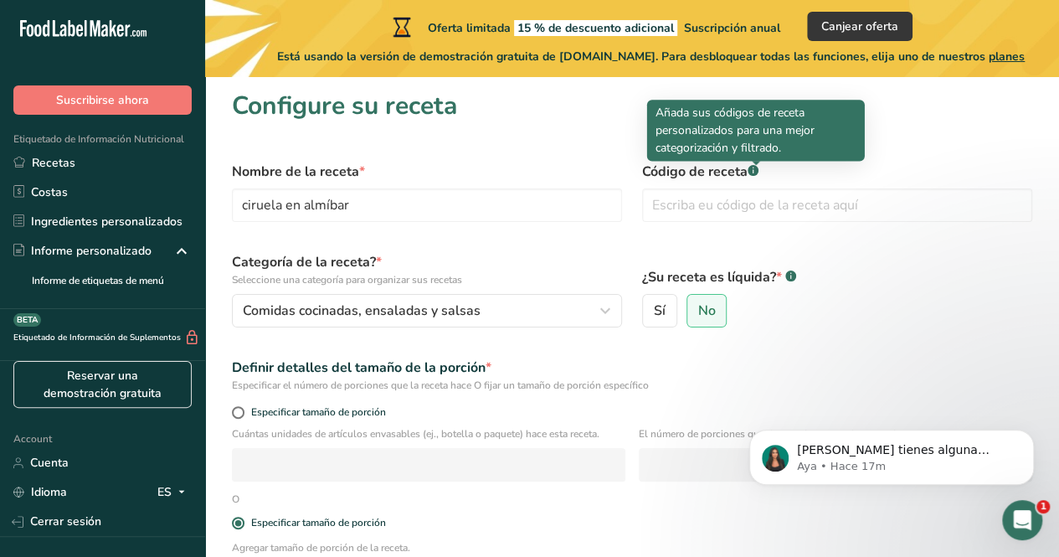
click at [754, 170] on icon at bounding box center [753, 171] width 1 height 4
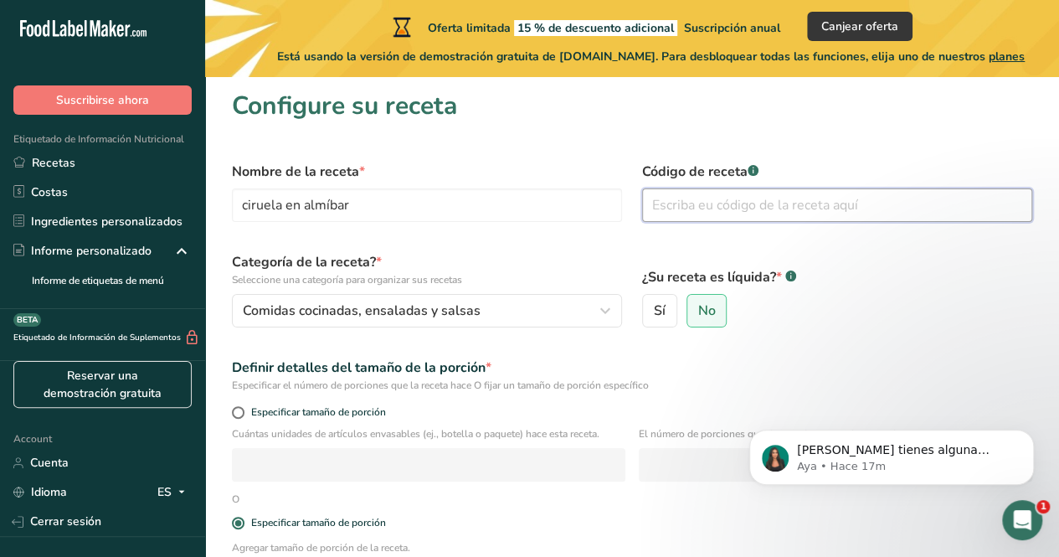
click at [719, 198] on input "text" at bounding box center [837, 204] width 390 height 33
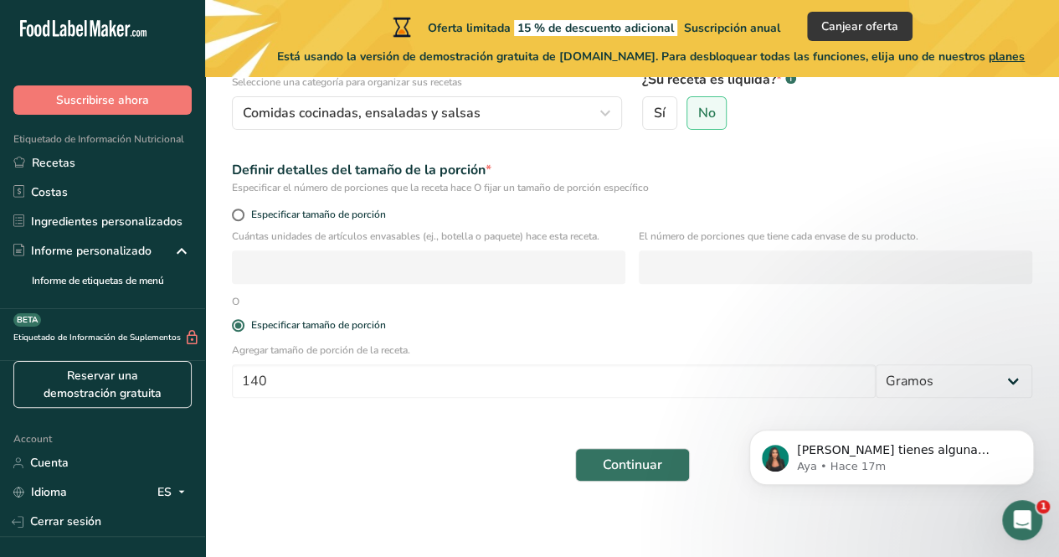
scroll to position [226, 0]
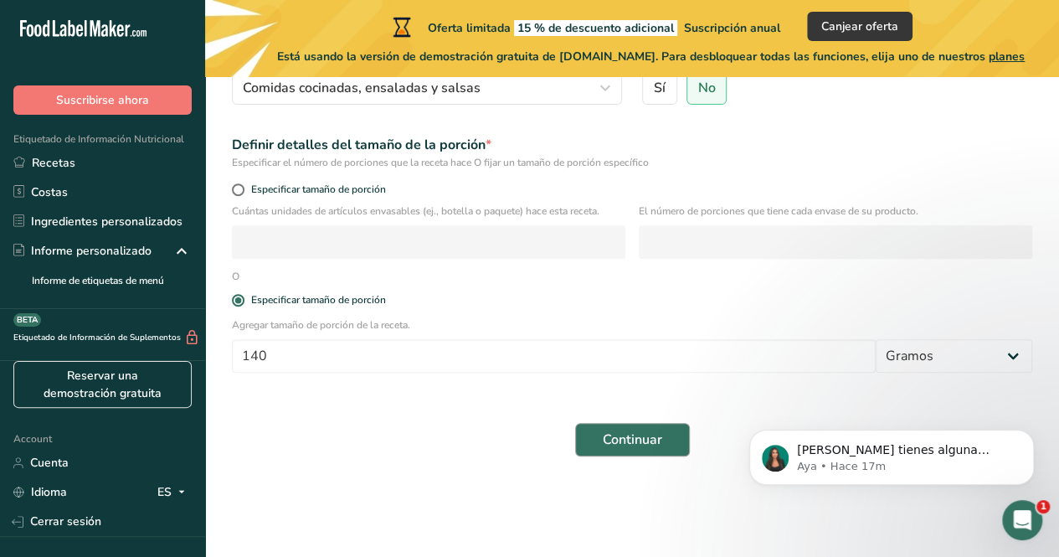
type input "cod 01 canning fruit"
click at [614, 435] on span "Continuar" at bounding box center [632, 440] width 59 height 20
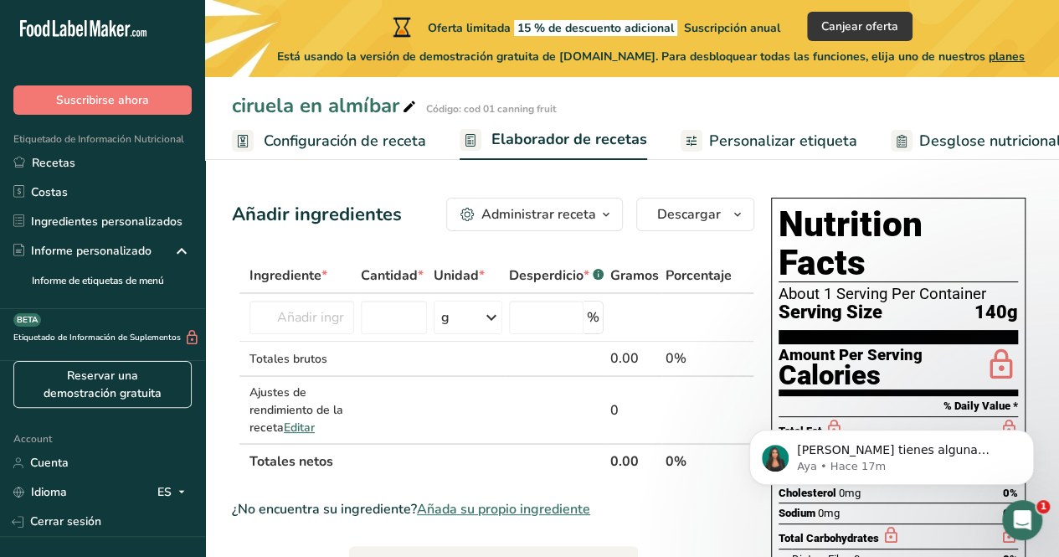
click at [584, 214] on div "Administrar receta" at bounding box center [538, 214] width 115 height 20
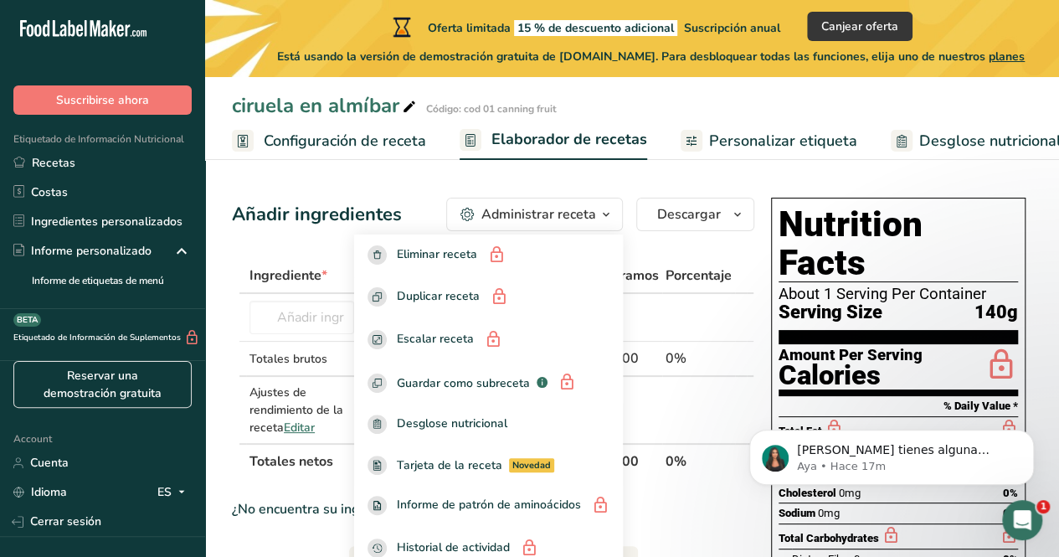
click at [584, 214] on div "Administrar receta" at bounding box center [538, 214] width 115 height 20
